Goal: Information Seeking & Learning: Learn about a topic

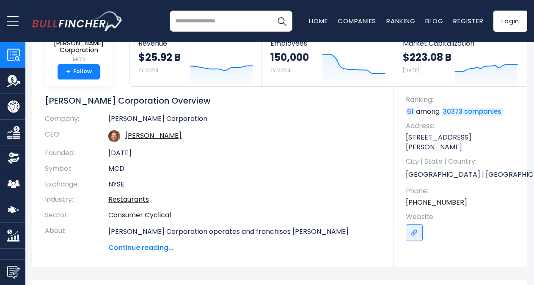
drag, startPoint x: 0, startPoint y: 0, endPoint x: 260, endPoint y: 215, distance: 337.6
click at [260, 215] on td "Consumer Cyclical" at bounding box center [244, 216] width 273 height 16
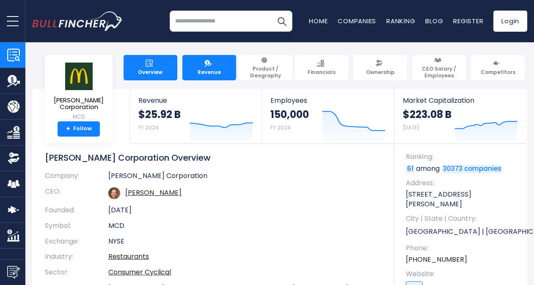
click at [212, 69] on span "Revenue" at bounding box center [208, 72] width 23 height 7
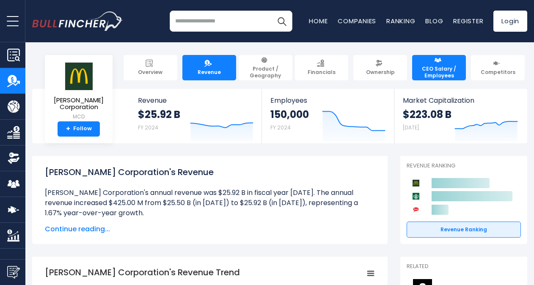
click at [433, 69] on span "CEO Salary / Employees" at bounding box center [439, 72] width 46 height 13
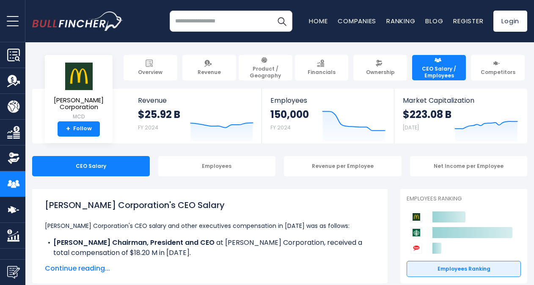
scroll to position [17, 0]
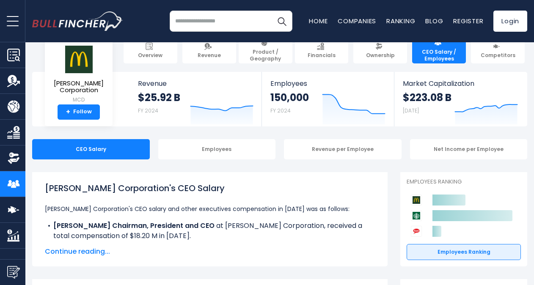
click at [66, 250] on span "Continue reading..." at bounding box center [210, 252] width 330 height 10
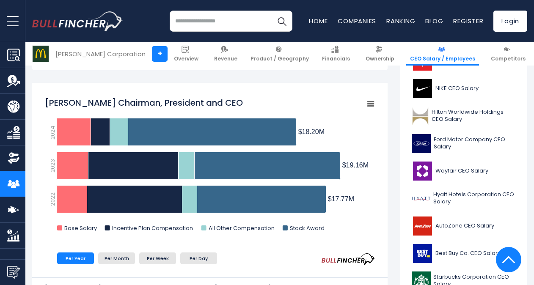
scroll to position [295, 0]
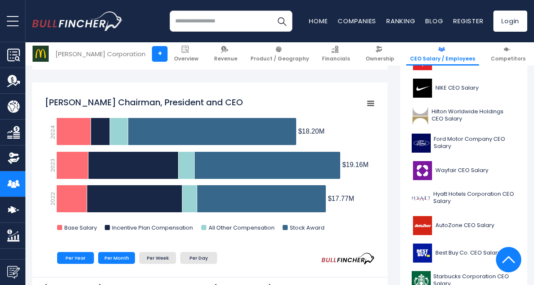
click at [123, 256] on li "Per Month" at bounding box center [116, 258] width 37 height 12
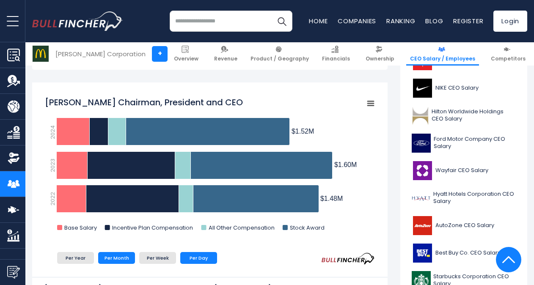
click at [196, 259] on li "Per Day" at bounding box center [198, 258] width 37 height 12
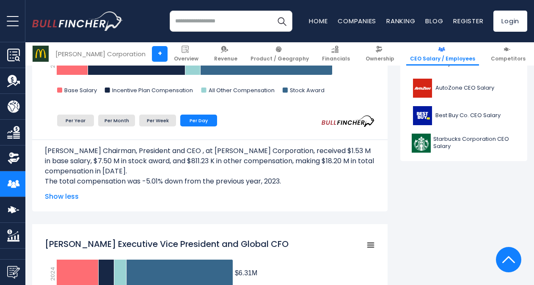
scroll to position [433, 0]
